Goal: Transaction & Acquisition: Purchase product/service

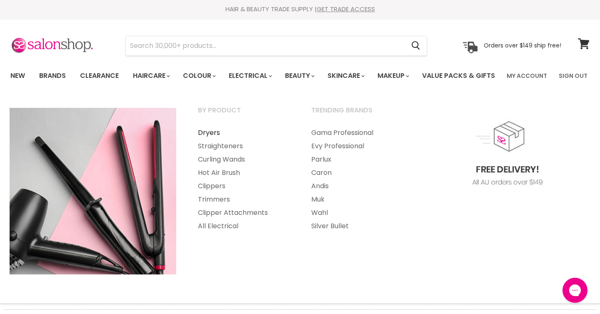
click at [213, 139] on link "Dryers" at bounding box center [243, 132] width 112 height 13
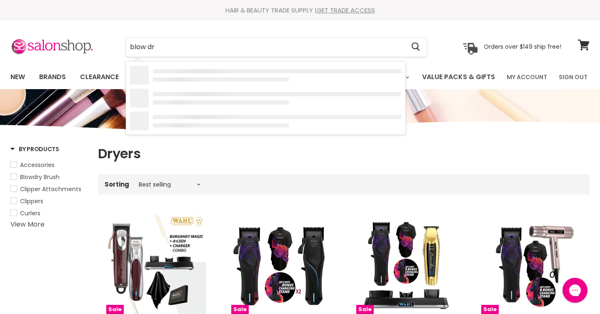
type input "blow dry"
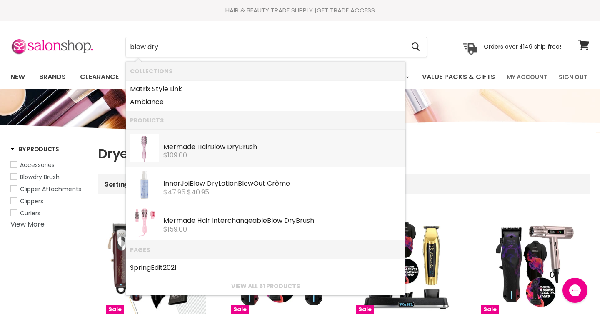
click at [218, 144] on b "Blow" at bounding box center [217, 147] width 15 height 10
